Goal: Task Accomplishment & Management: Use online tool/utility

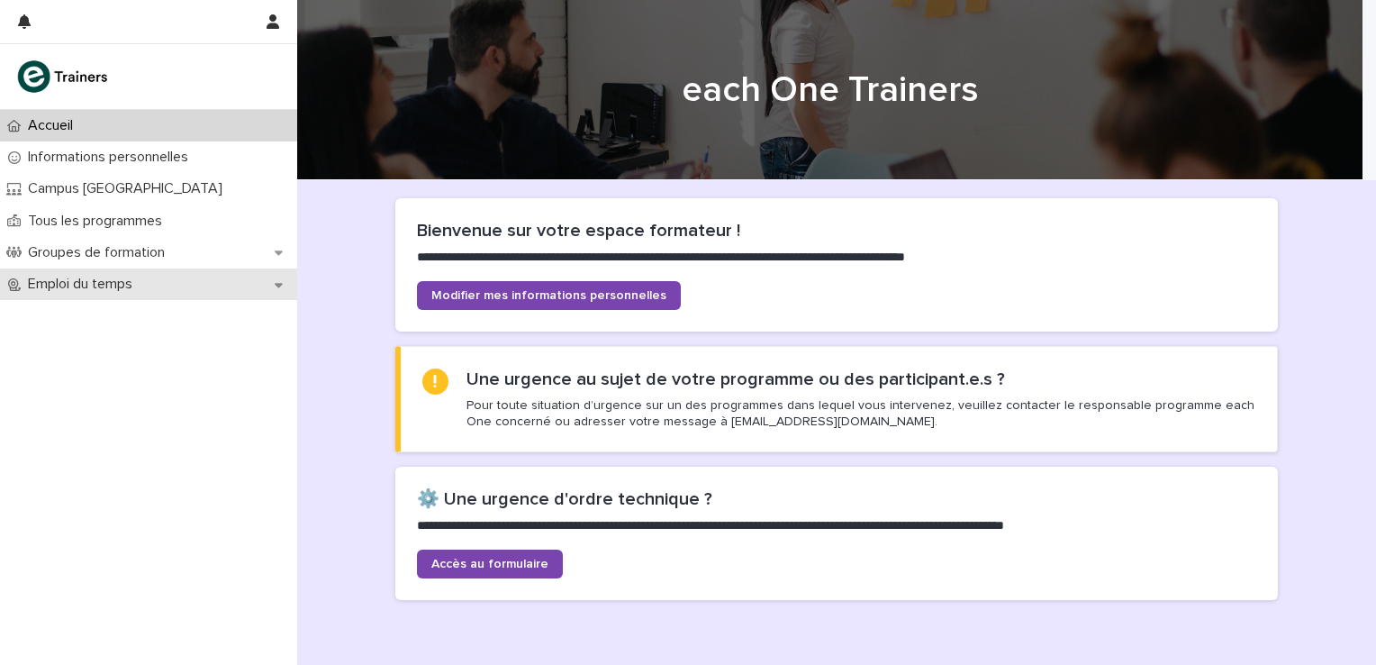
click at [276, 285] on icon at bounding box center [279, 284] width 8 height 13
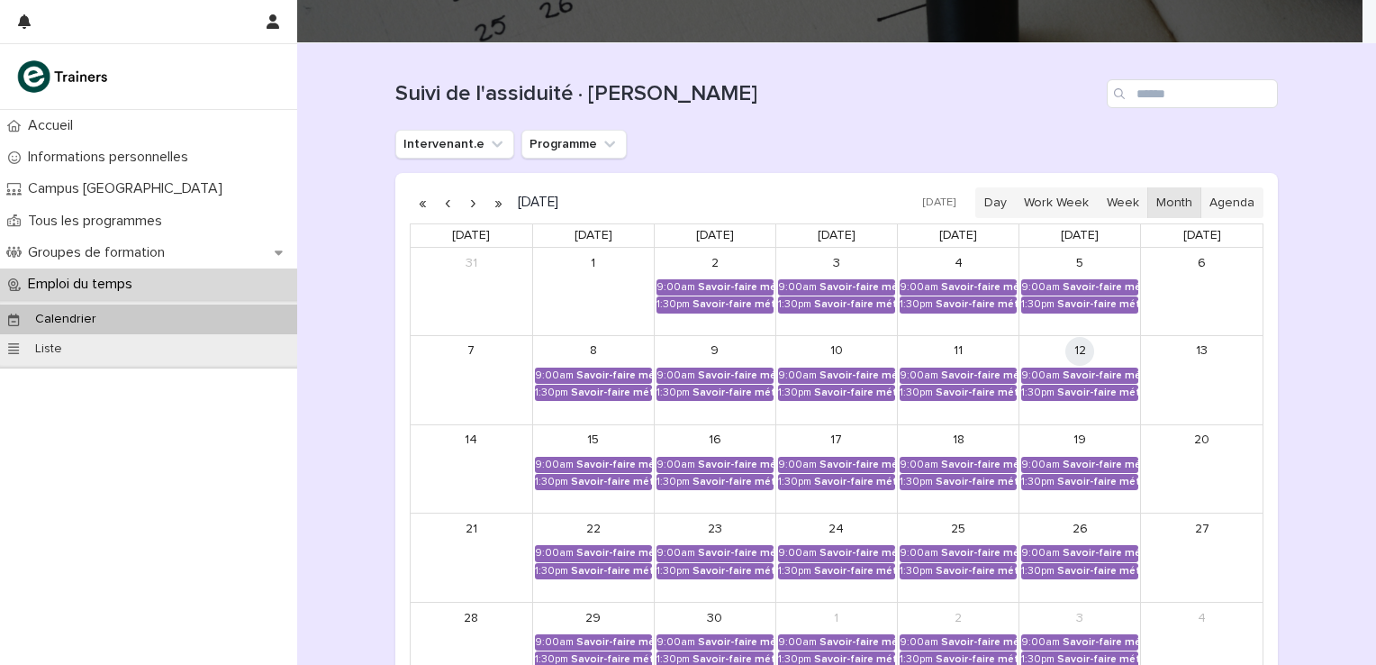
scroll to position [180, 0]
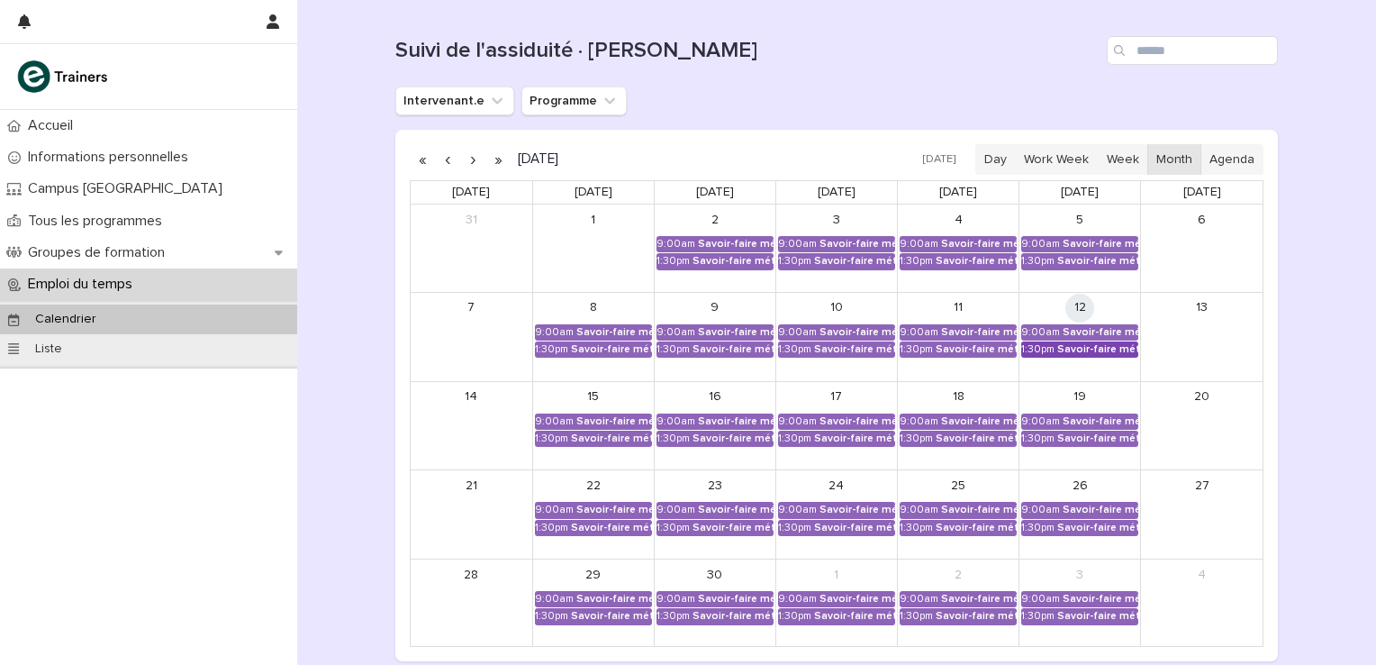
click at [1079, 344] on div "Savoir-faire métier - Préparation au CCP2" at bounding box center [1097, 349] width 81 height 13
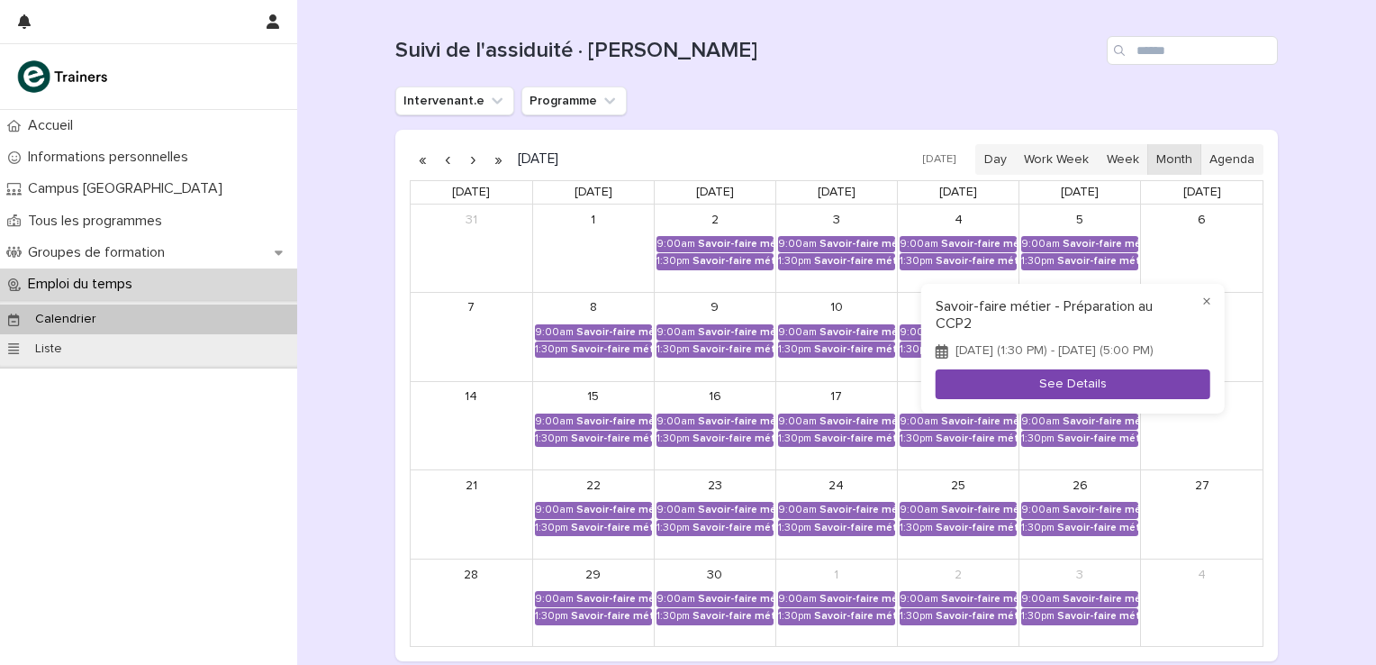
click at [1070, 391] on button "See Details" at bounding box center [1073, 384] width 275 height 30
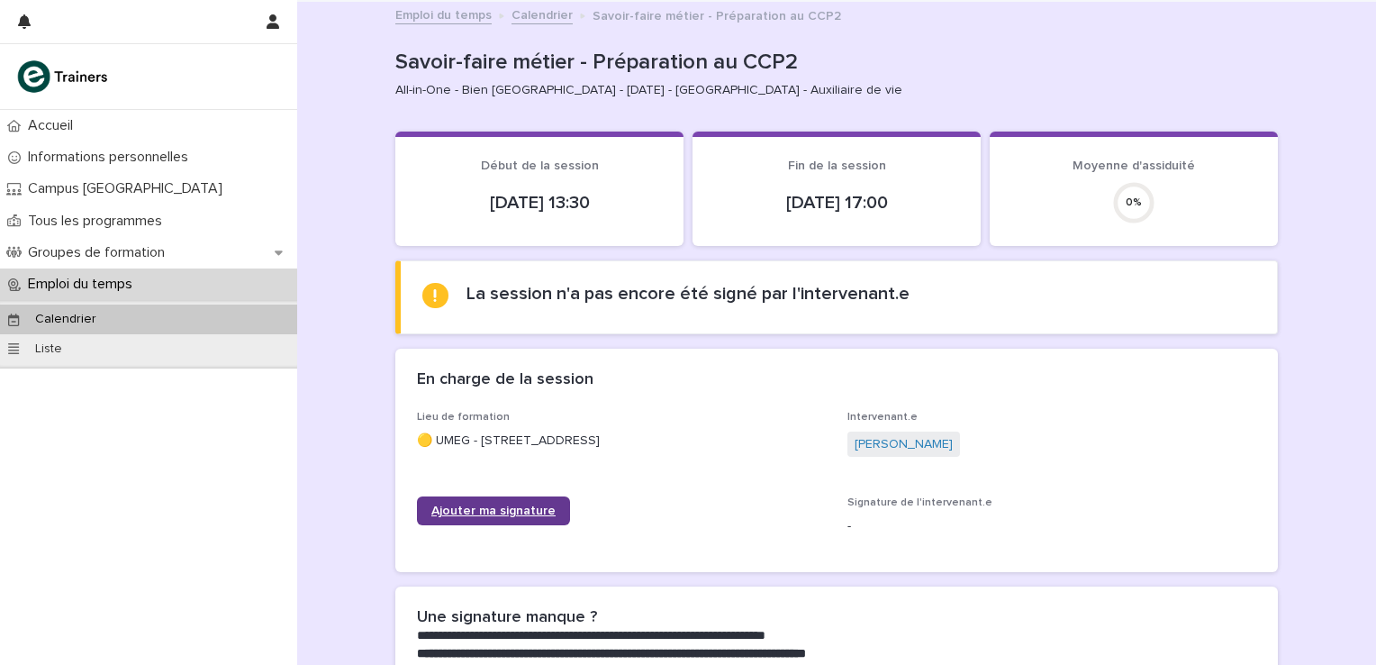
click at [484, 510] on span "Ajouter ma signature" at bounding box center [493, 510] width 124 height 13
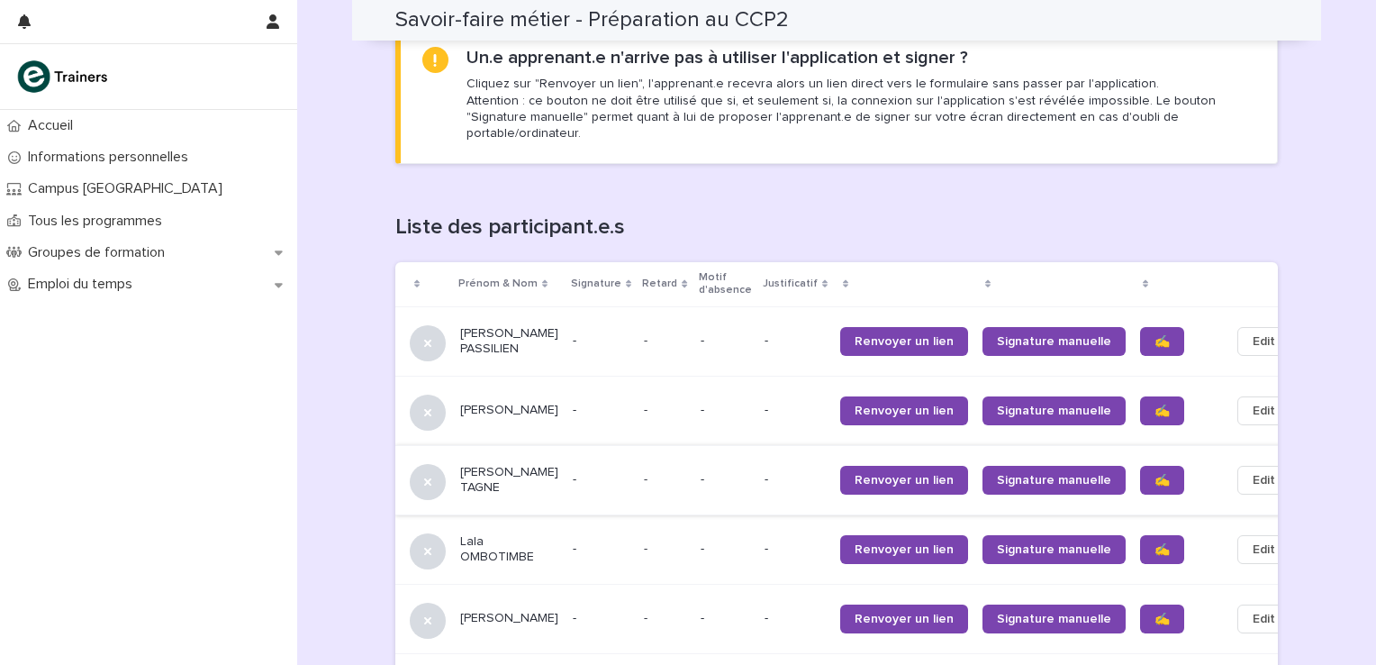
scroll to position [1081, 0]
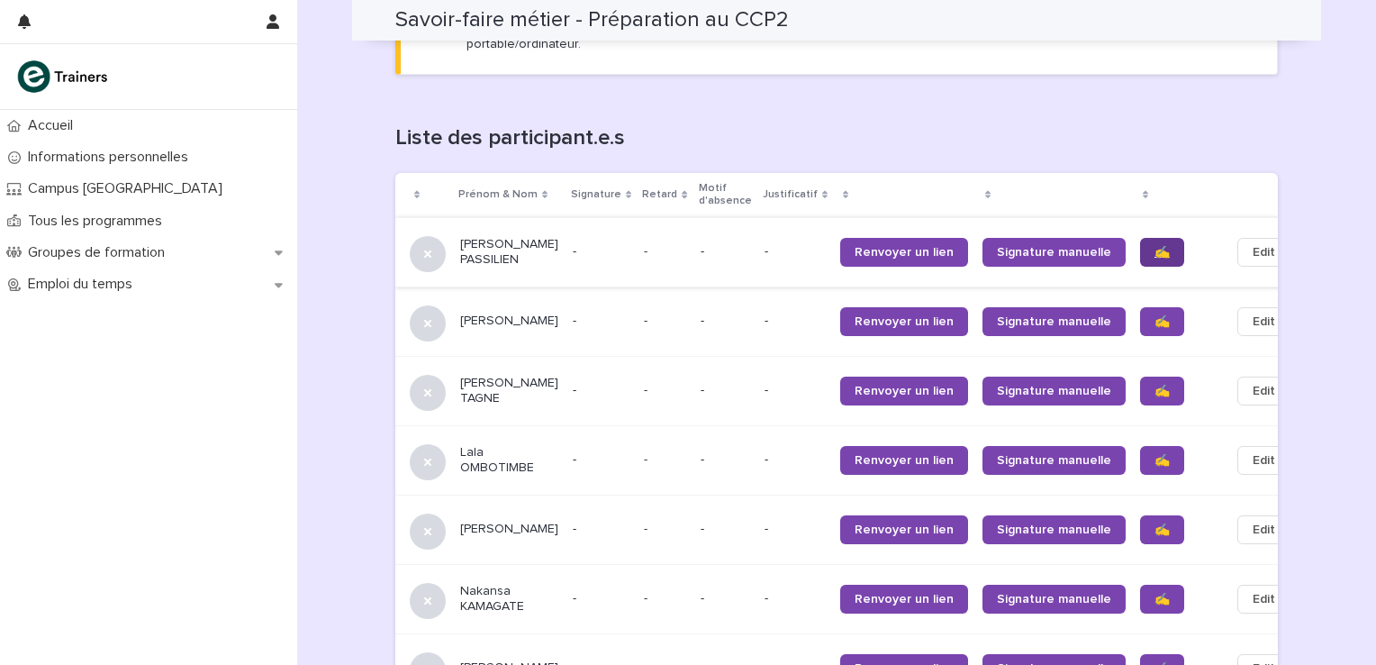
click at [1154, 246] on span "✍️" at bounding box center [1161, 252] width 15 height 13
click at [1154, 315] on span "✍️" at bounding box center [1161, 321] width 15 height 13
click at [1140, 376] on link "✍️" at bounding box center [1162, 390] width 44 height 29
click at [1154, 454] on span "✍️" at bounding box center [1161, 460] width 15 height 13
click at [1140, 524] on link "✍️" at bounding box center [1162, 529] width 44 height 29
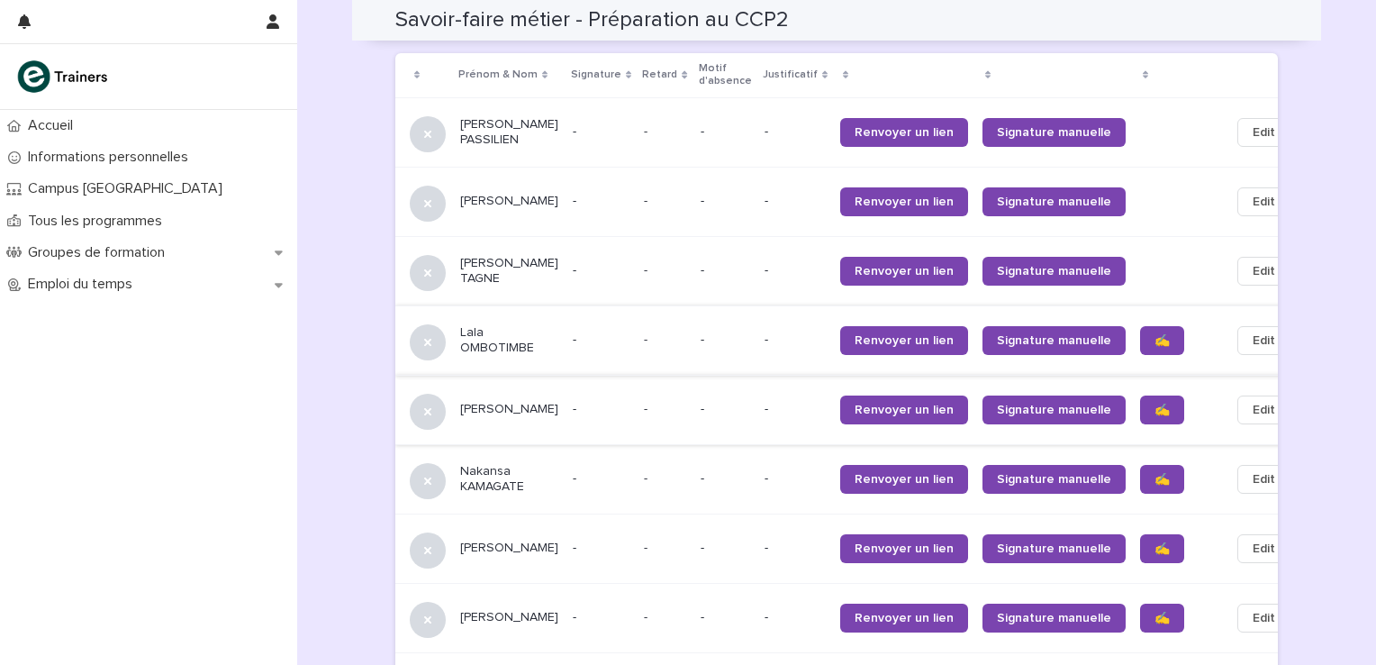
scroll to position [1261, 0]
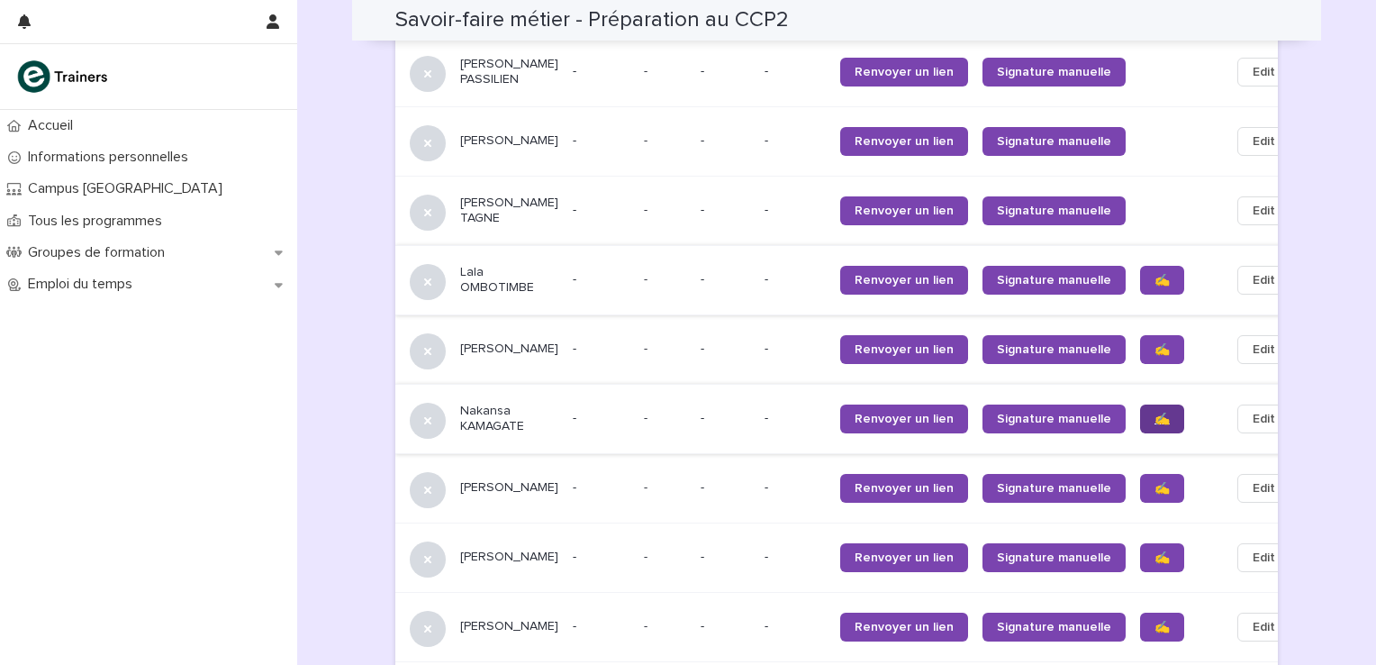
click at [1154, 412] on span "✍️" at bounding box center [1161, 418] width 15 height 13
click at [1154, 482] on span "✍️" at bounding box center [1161, 488] width 15 height 13
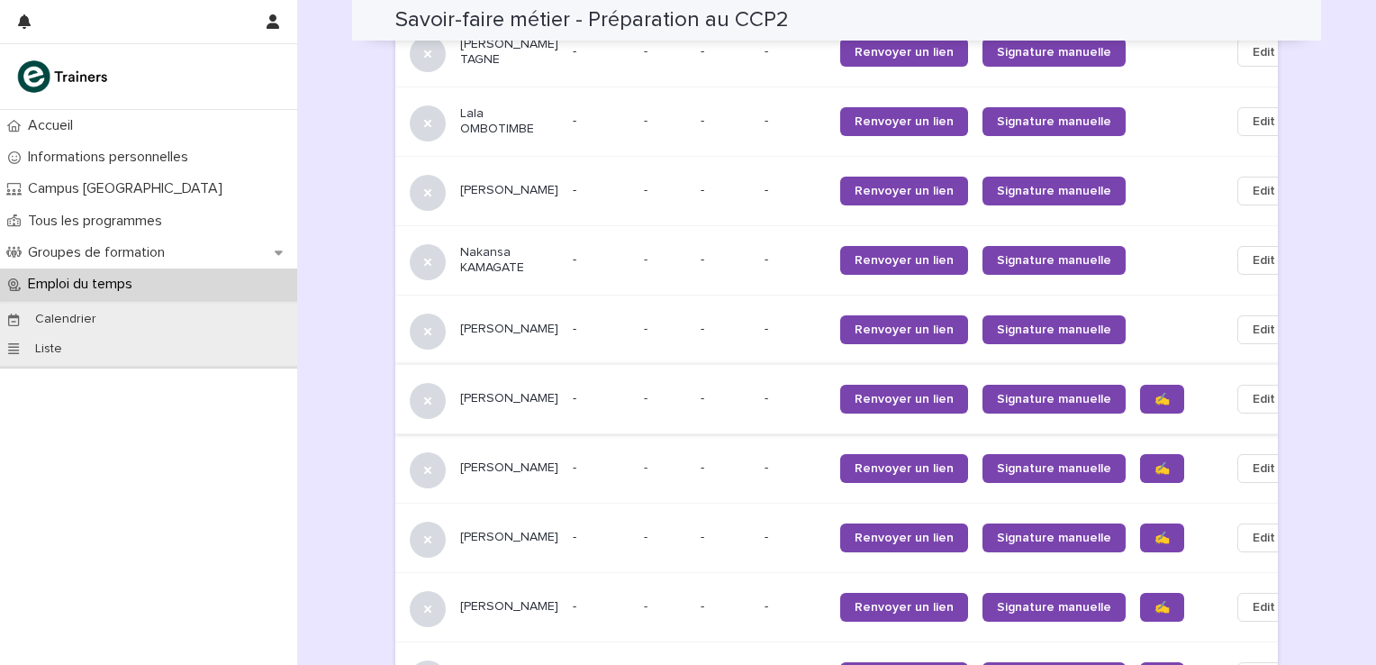
scroll to position [1441, 0]
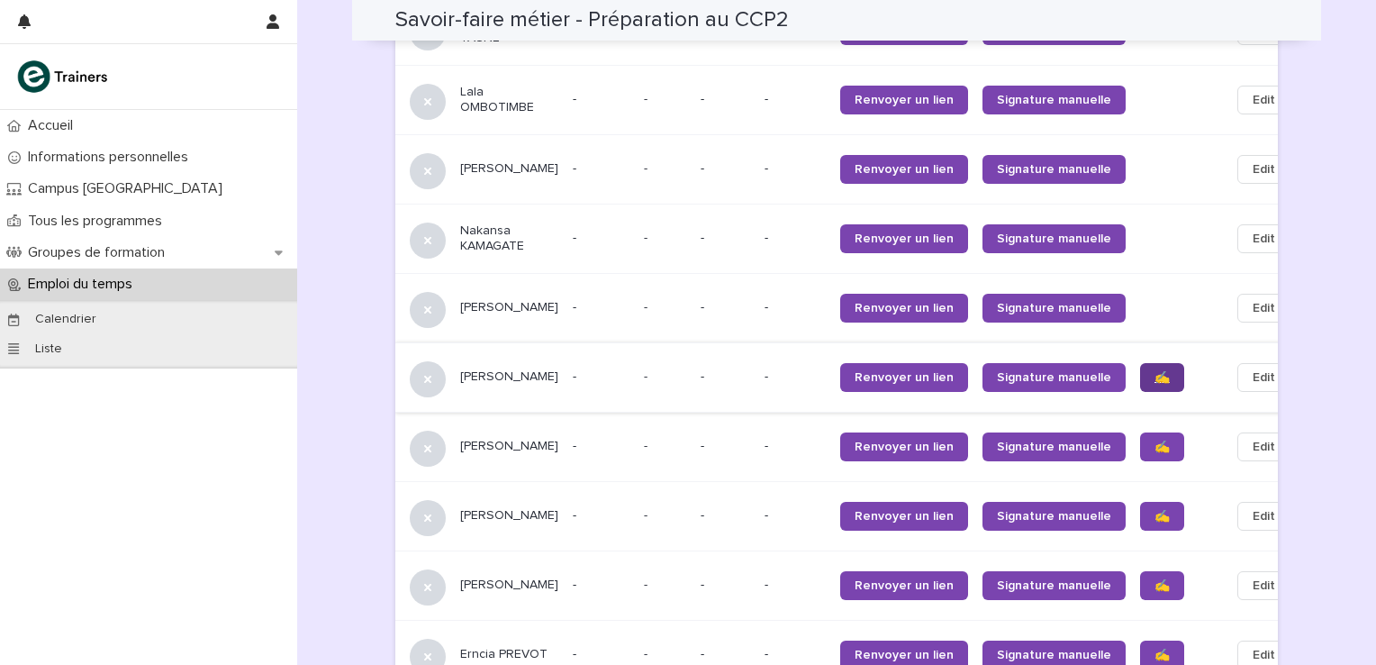
click at [1154, 371] on span "✍️" at bounding box center [1161, 377] width 15 height 13
click at [1154, 440] on span "✍️" at bounding box center [1161, 446] width 15 height 13
click at [1154, 510] on span "✍️" at bounding box center [1161, 516] width 15 height 13
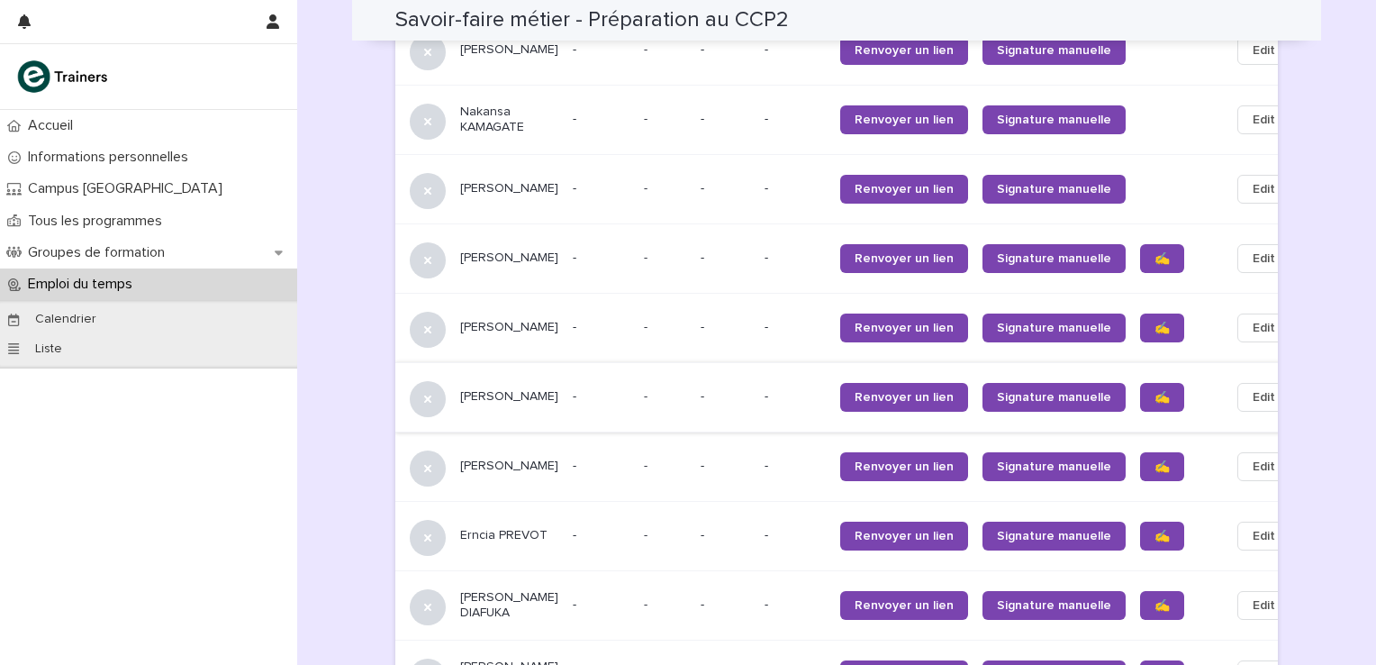
scroll to position [1561, 0]
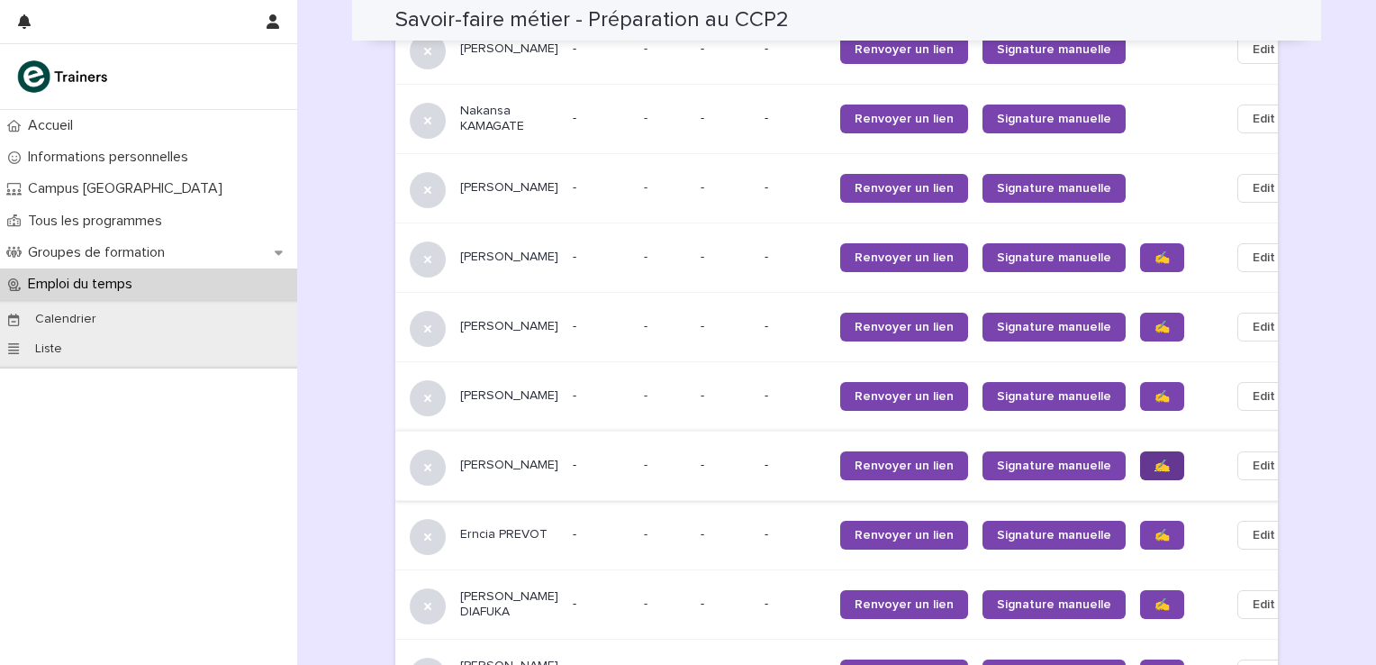
click at [1154, 459] on span "✍️" at bounding box center [1161, 465] width 15 height 13
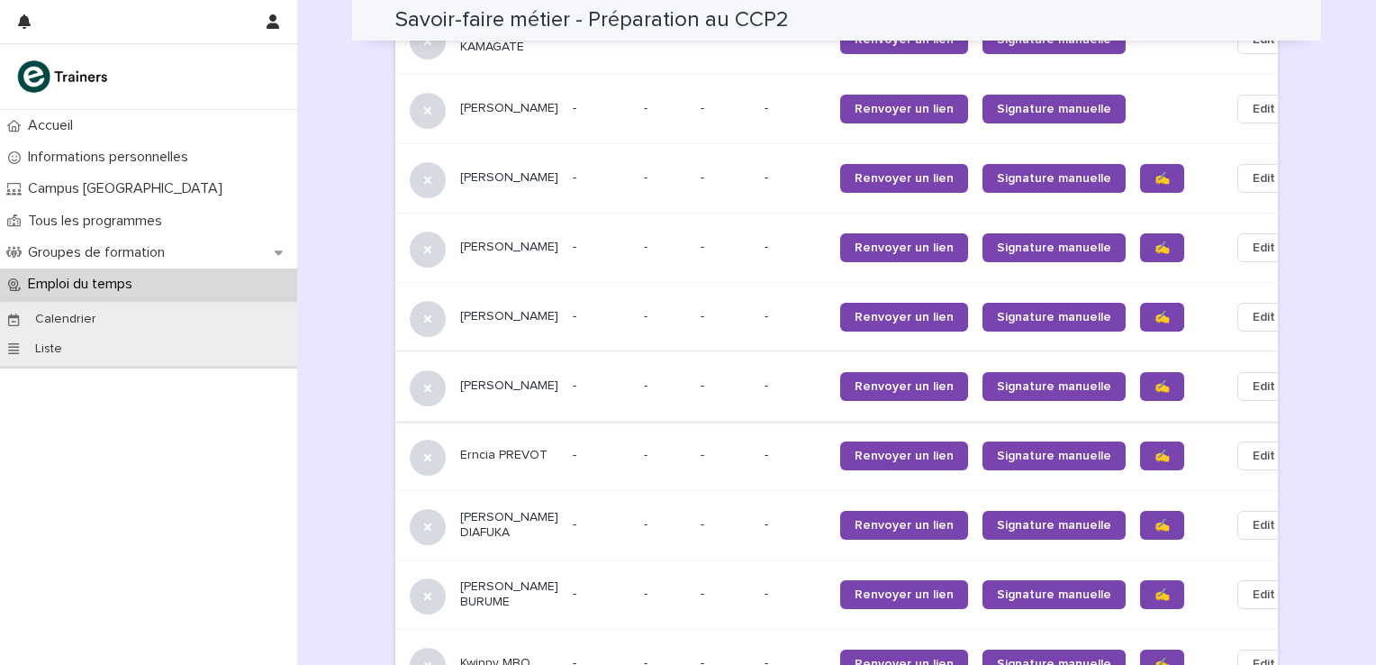
scroll to position [1680, 0]
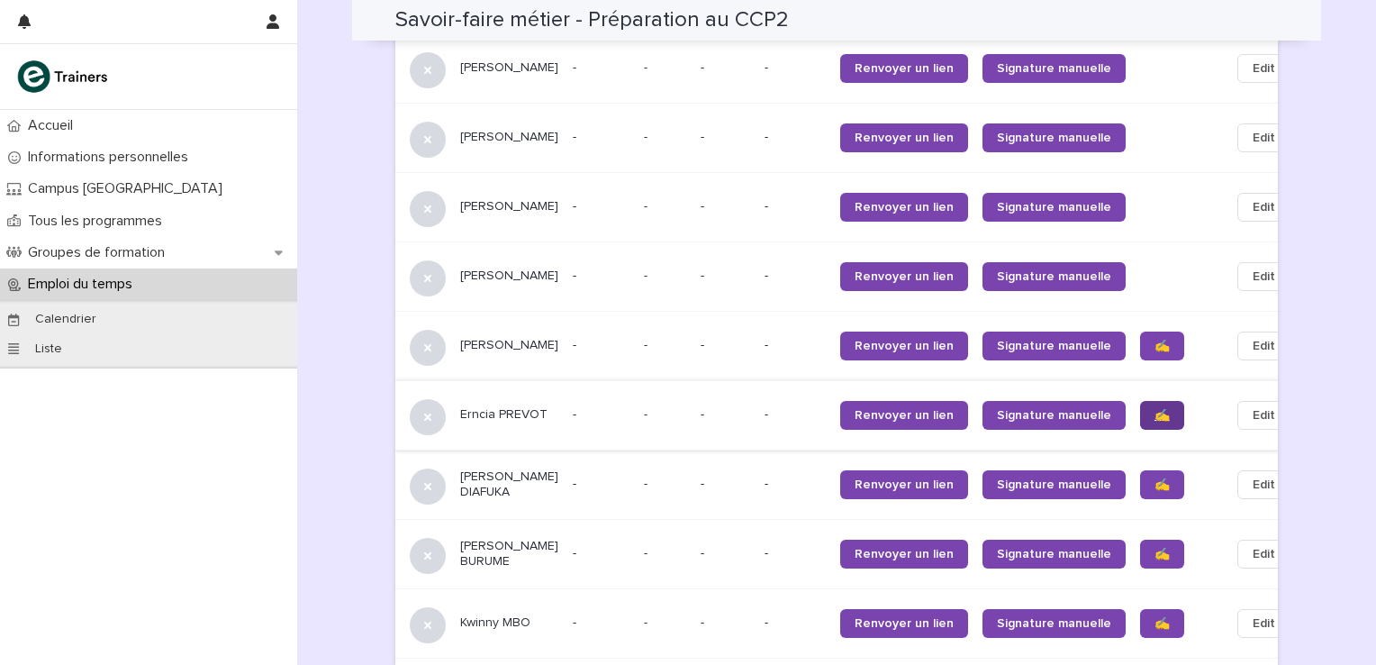
click at [1154, 421] on span "✍️" at bounding box center [1161, 415] width 15 height 13
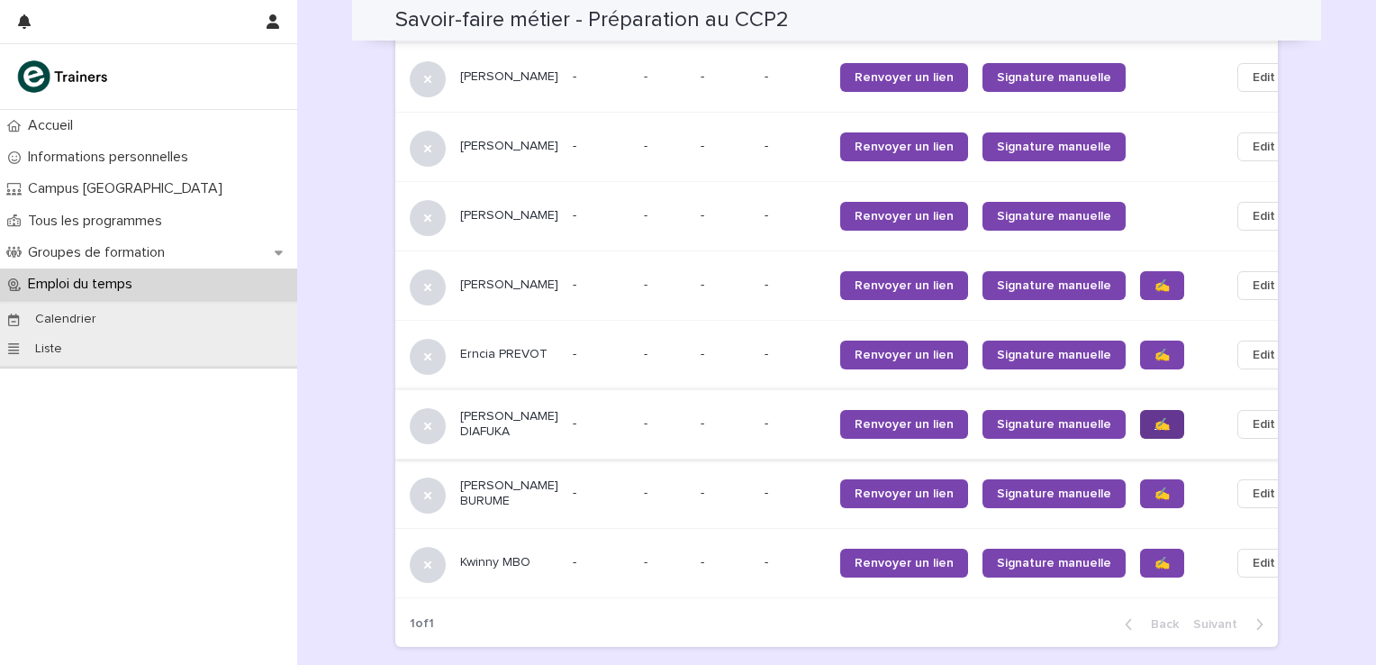
click at [1154, 430] on span "✍️" at bounding box center [1161, 424] width 15 height 13
click at [1140, 498] on link "✍️" at bounding box center [1162, 493] width 44 height 29
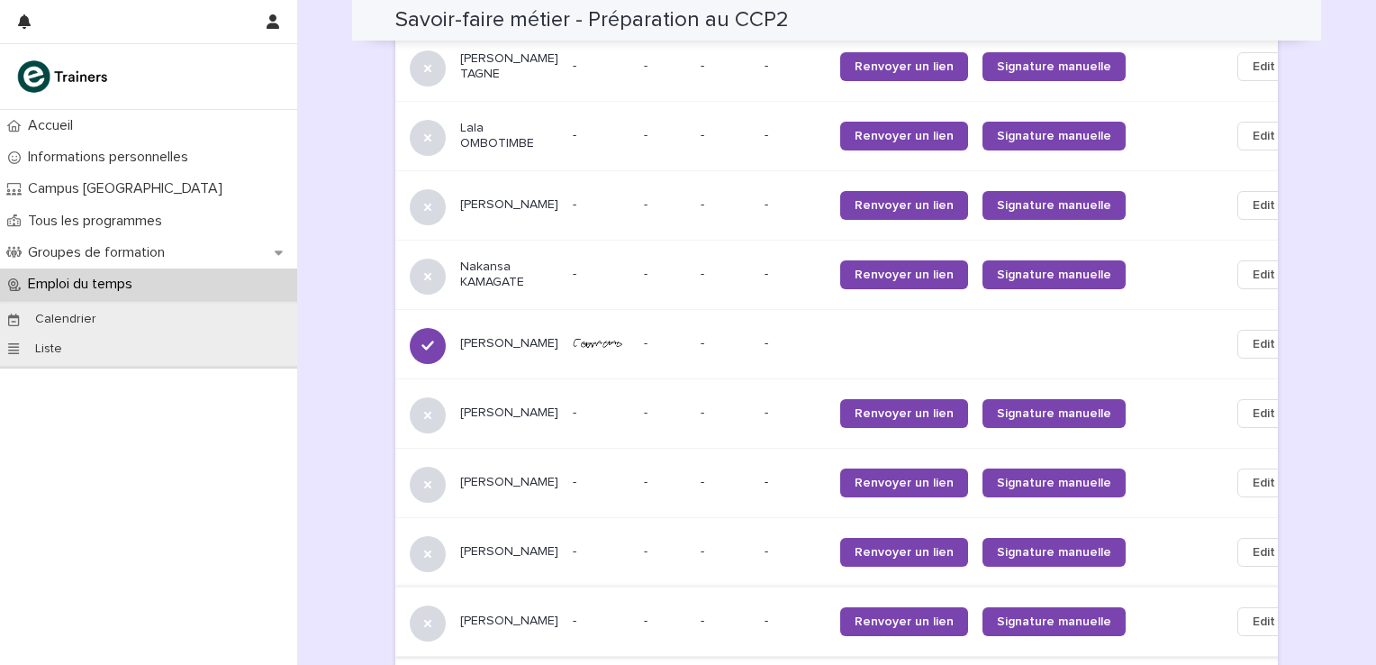
scroll to position [1320, 0]
